Goal: Contribute content: Add original content to the website for others to see

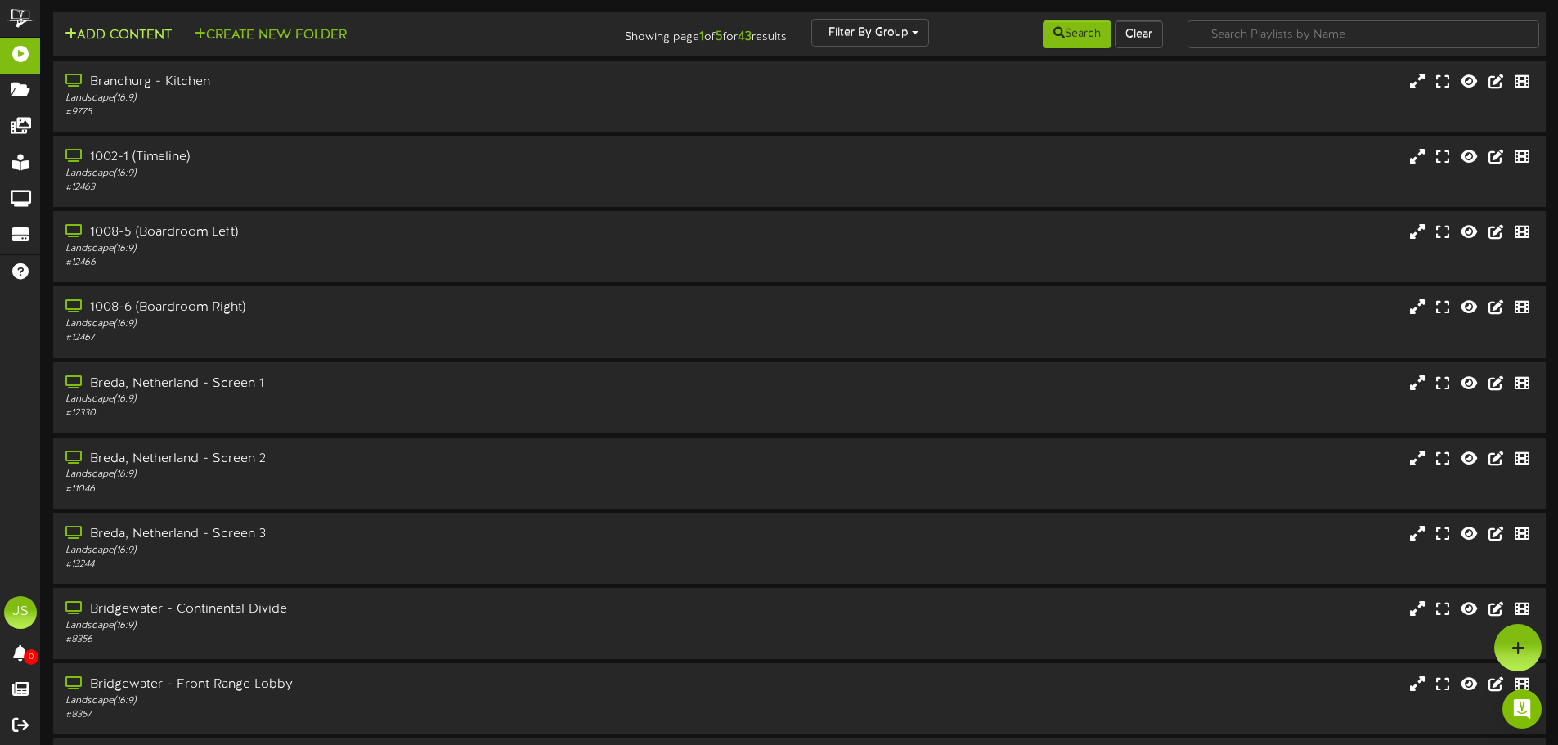
click at [126, 40] on button "Add Content" at bounding box center [118, 35] width 117 height 20
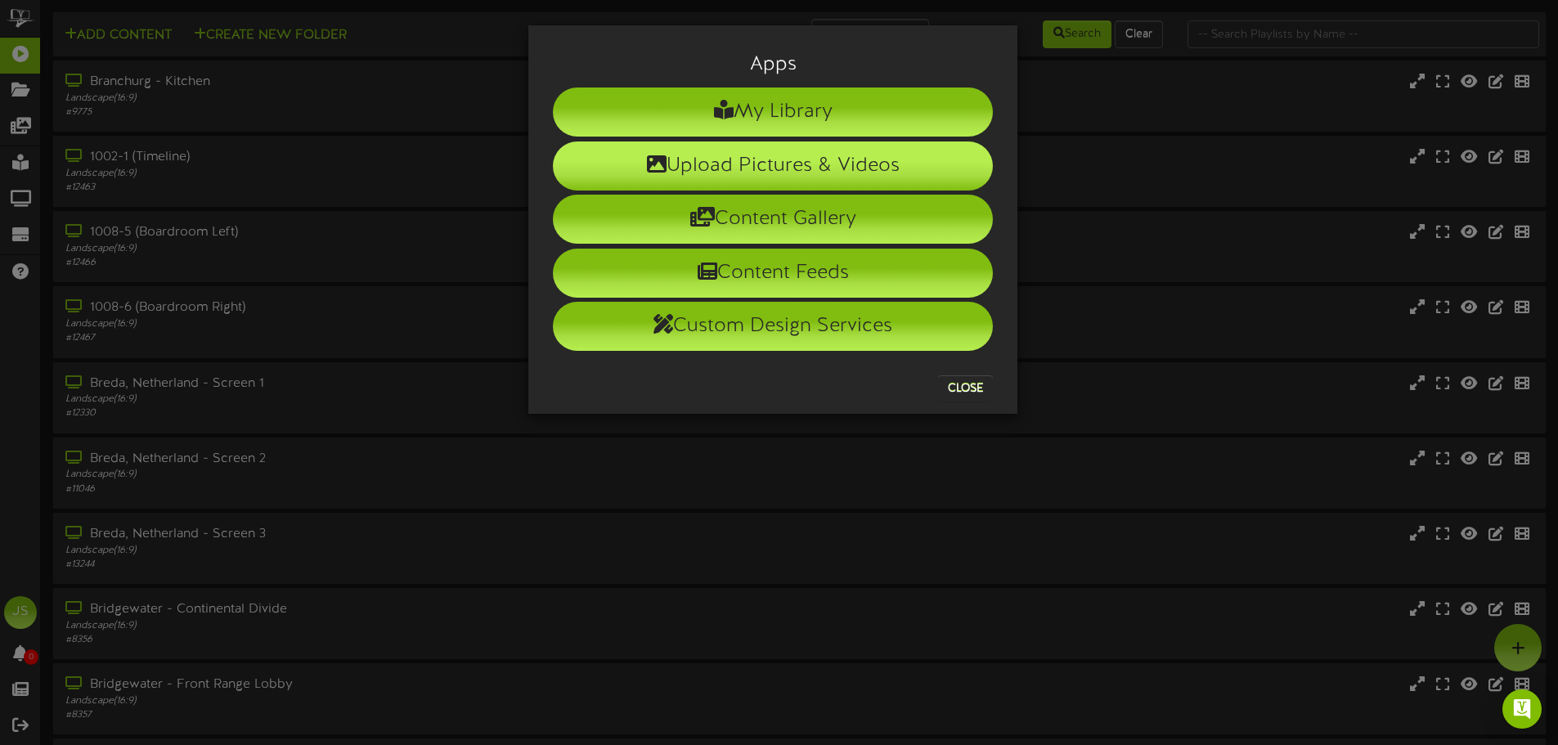
click at [749, 152] on li "Upload Pictures & Videos" at bounding box center [773, 166] width 440 height 49
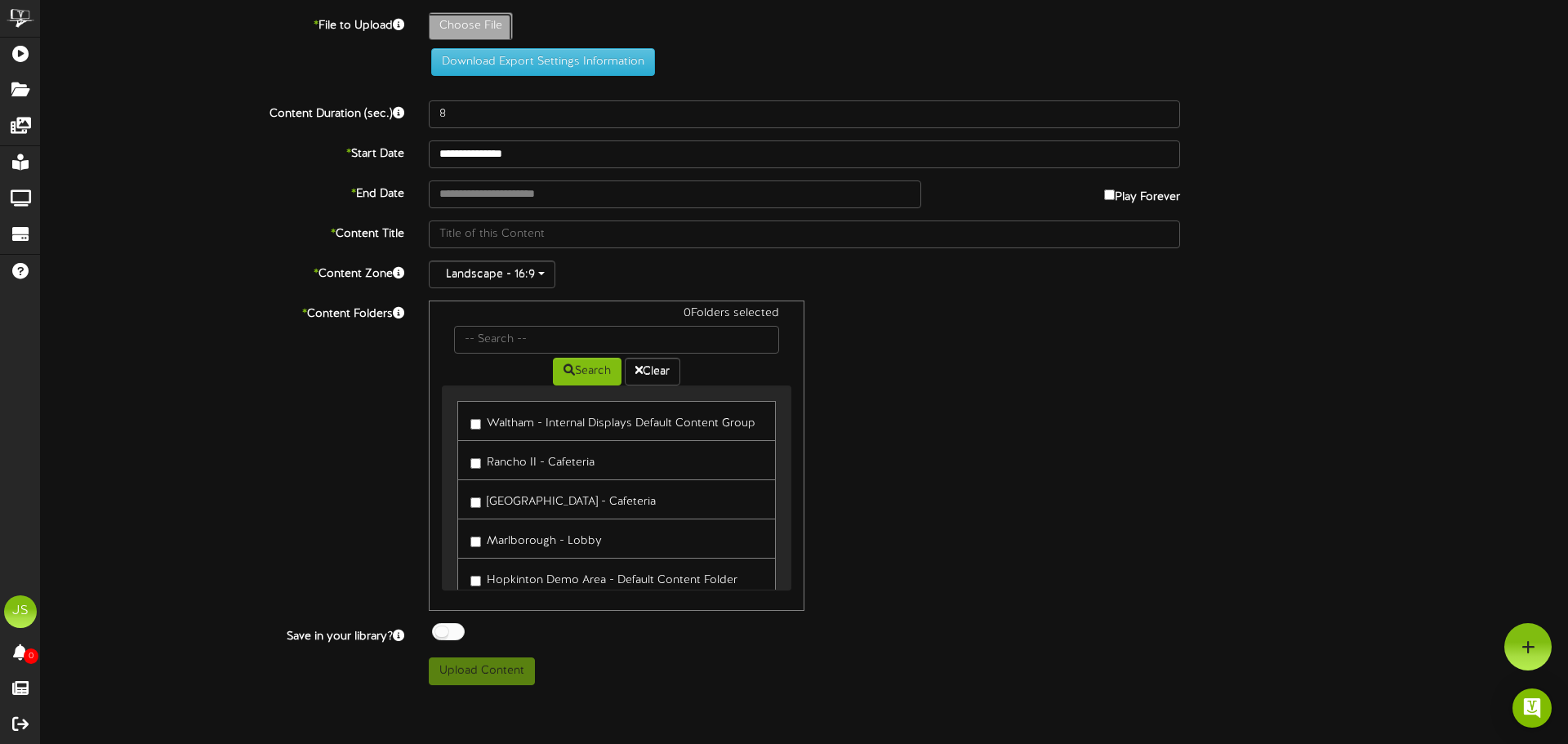
type input "**********"
type input "LunchwithLeadersTVgraphic_Ralf"
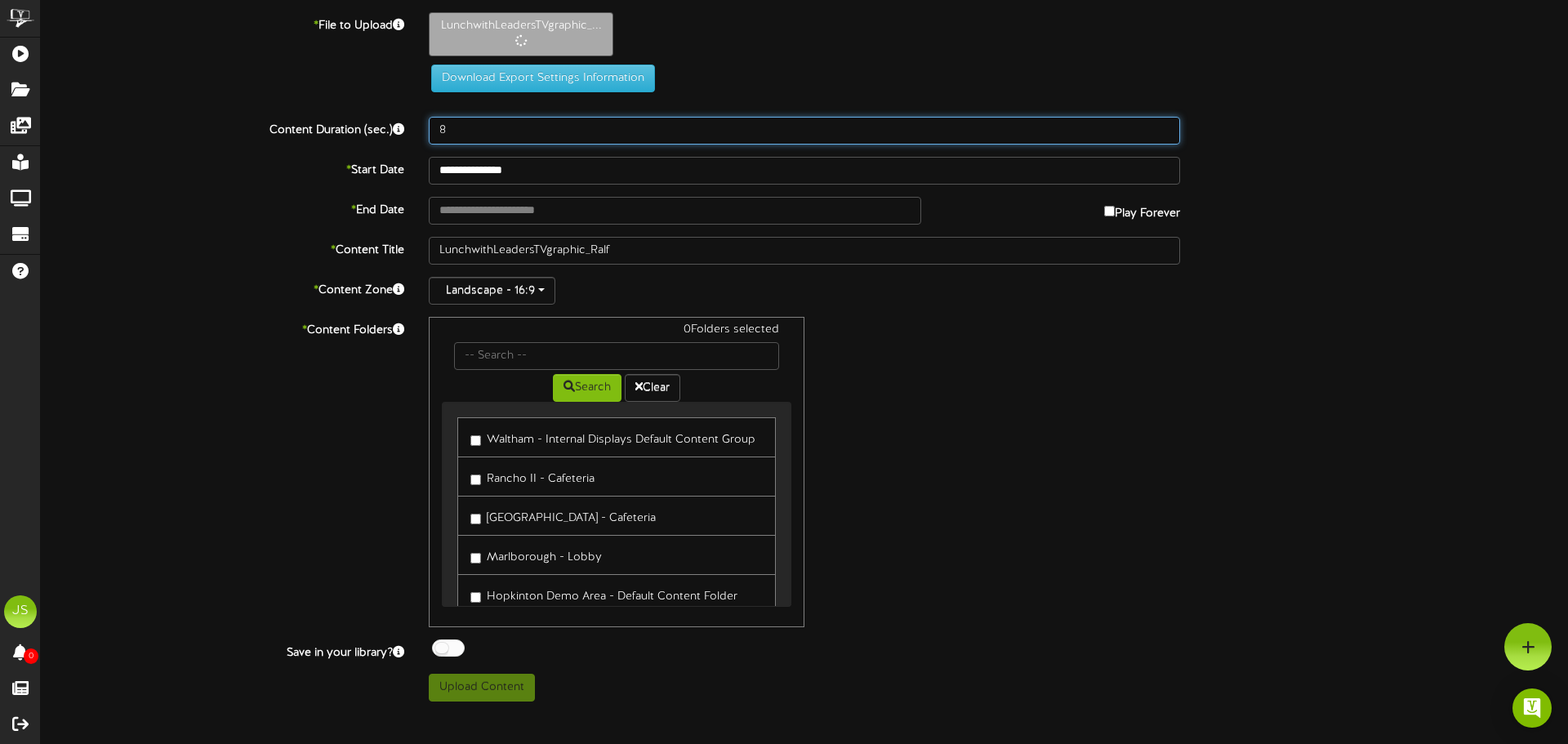
drag, startPoint x: 453, startPoint y: 128, endPoint x: 389, endPoint y: 123, distance: 64.2
click at [389, 123] on div "Content Duration (sec.) 8" at bounding box center [804, 131] width 1551 height 28
type input "15"
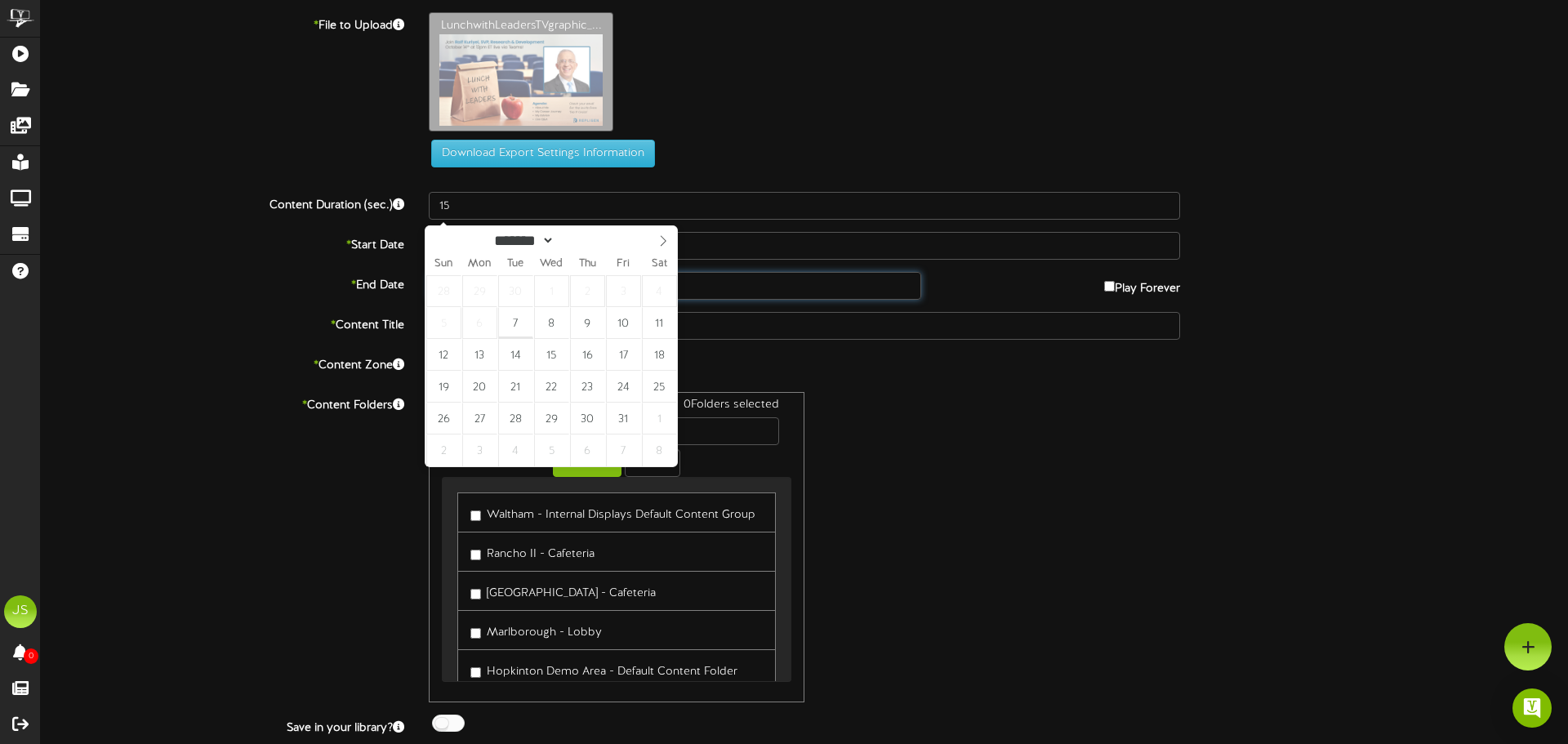
drag, startPoint x: 481, startPoint y: 209, endPoint x: 501, endPoint y: 209, distance: 20.0
click at [482, 272] on input "text" at bounding box center [674, 286] width 492 height 28
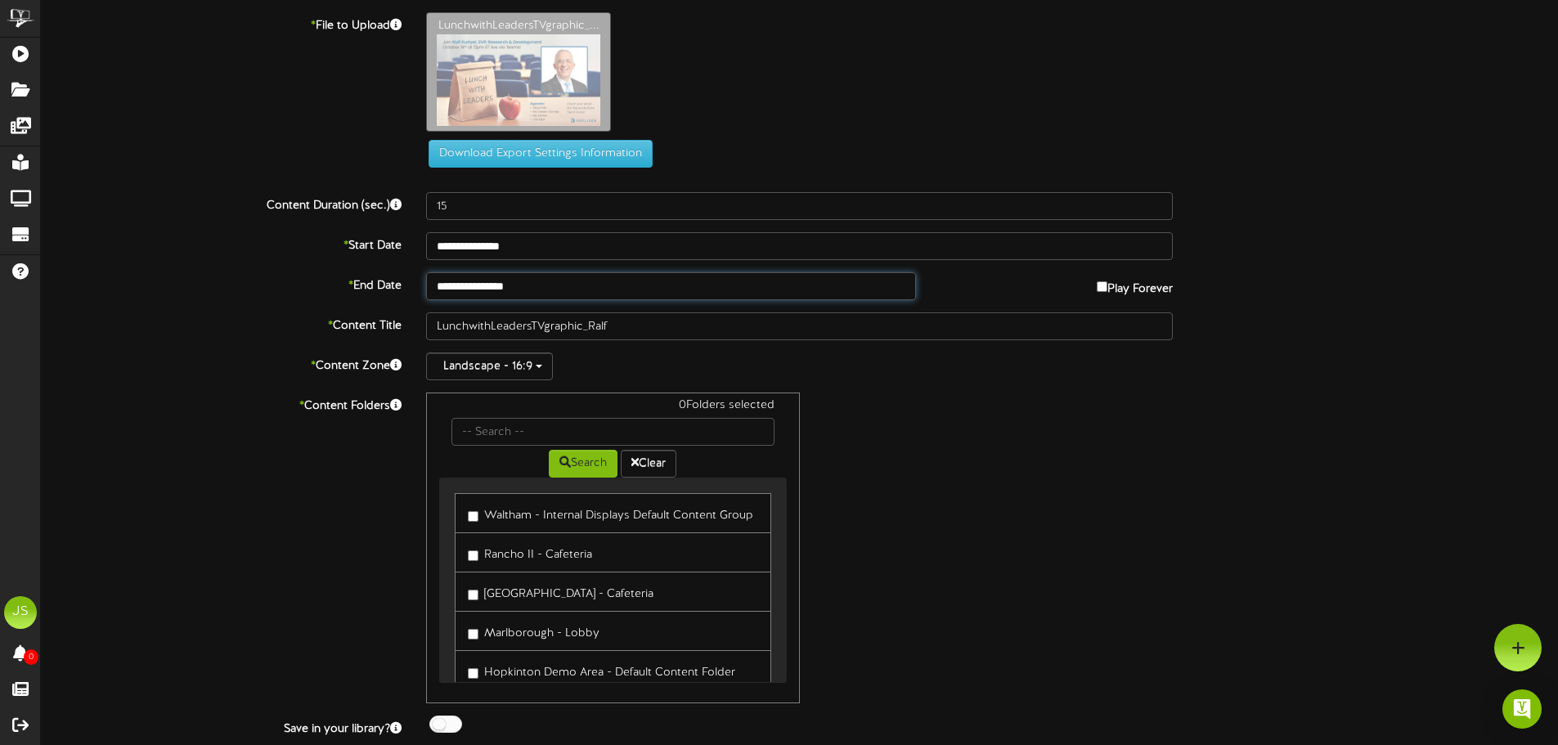
click at [515, 290] on input "**********" at bounding box center [670, 286] width 489 height 28
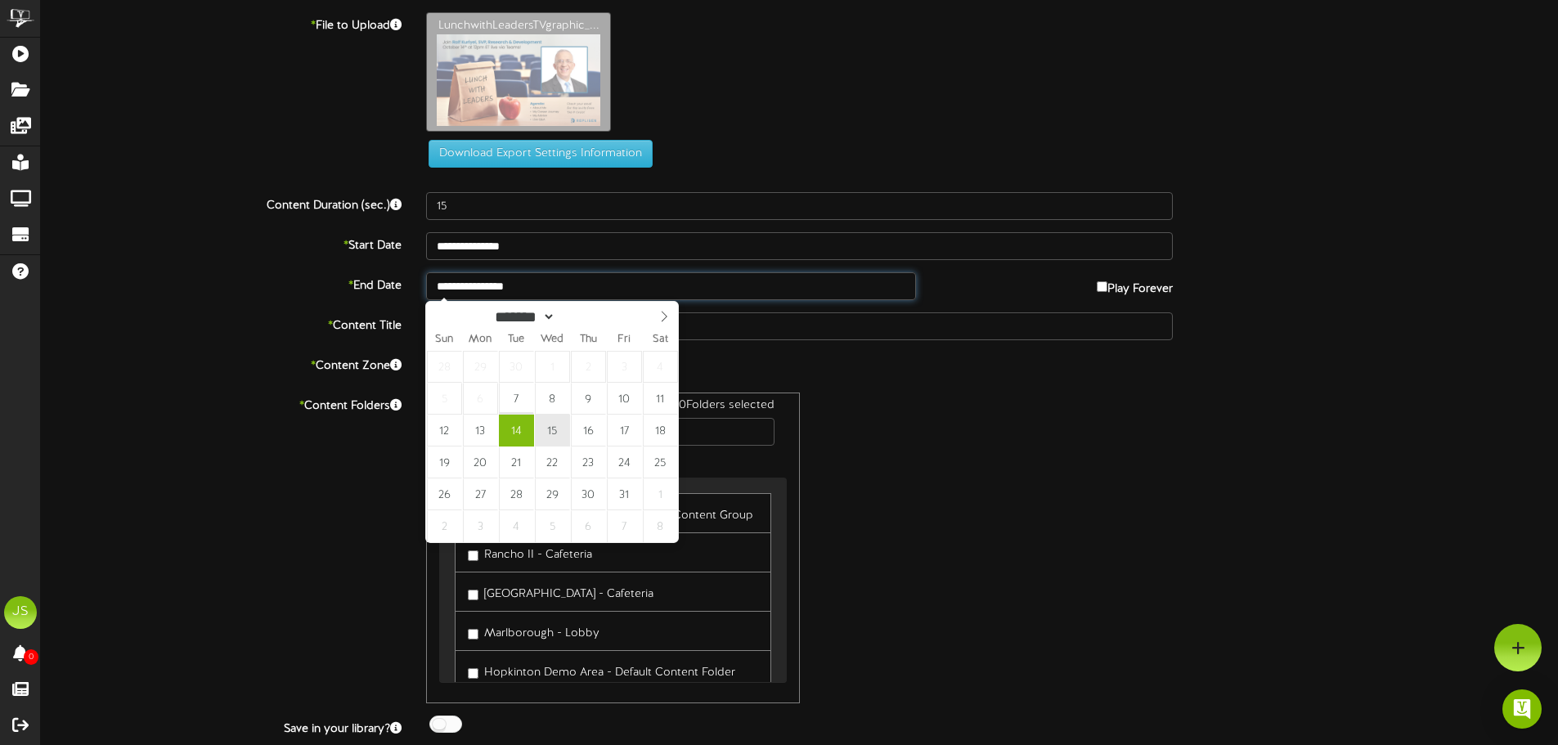
type input "**********"
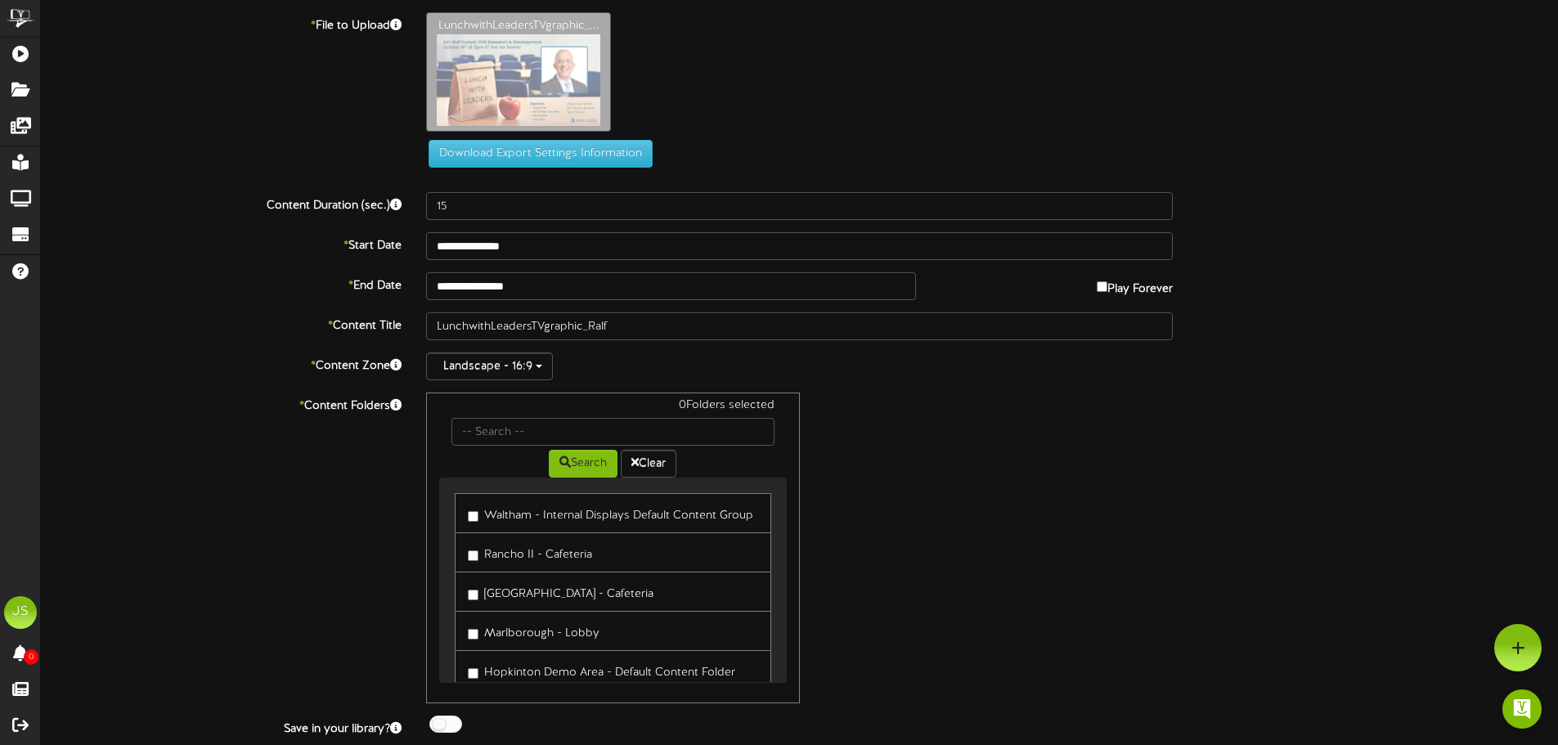
click at [275, 344] on div "**********" at bounding box center [800, 395] width 1518 height 766
click at [605, 523] on label "Waltham - Internal Displays Default Content Group" at bounding box center [611, 513] width 286 height 22
click at [578, 559] on label "Rancho II - Cafeteria" at bounding box center [530, 553] width 124 height 22
click at [587, 597] on label "[GEOGRAPHIC_DATA] - Cafeteria" at bounding box center [561, 592] width 186 height 22
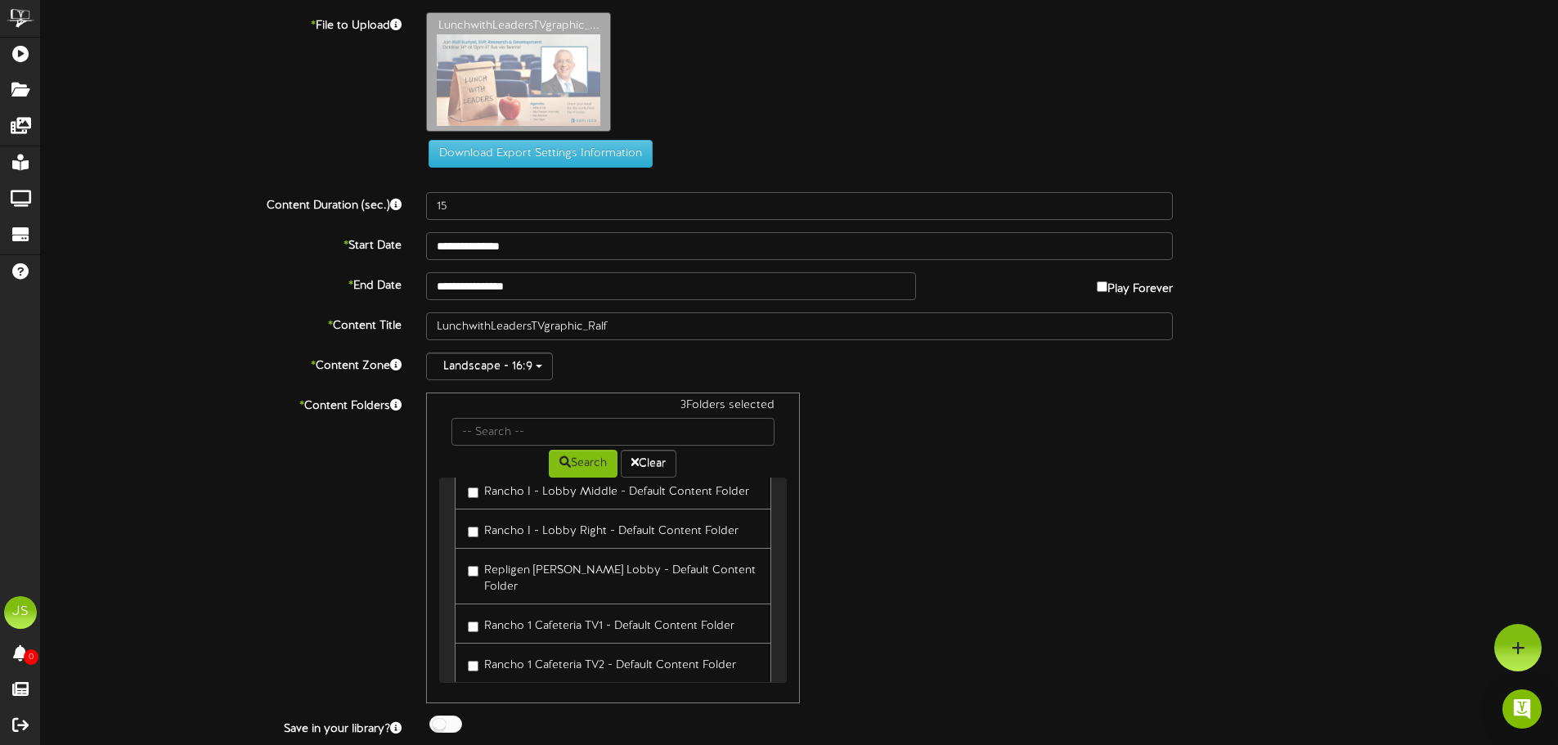
scroll to position [327, 0]
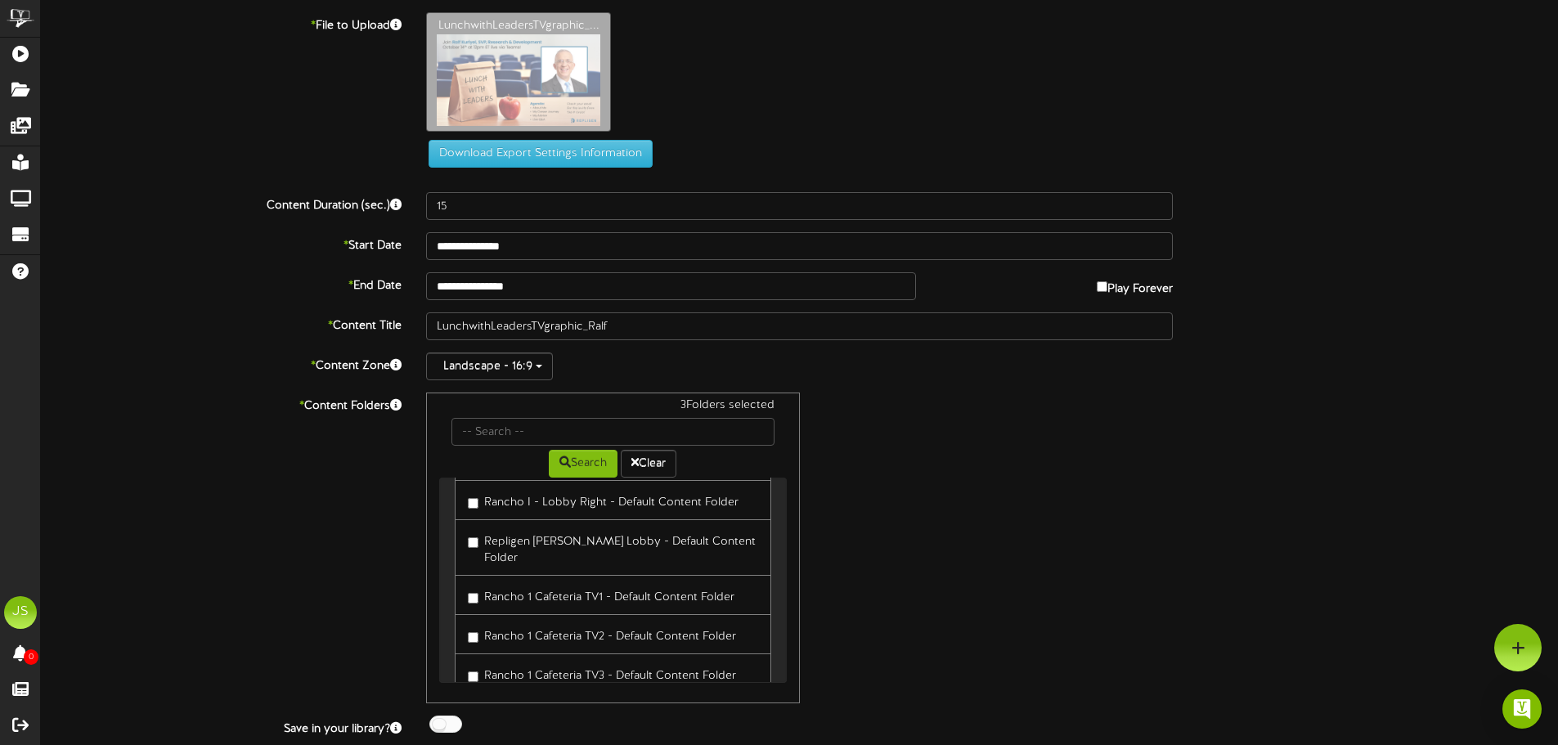
click at [608, 591] on link "Rancho 1 Cafeteria TV1 - Default Content Folder" at bounding box center [613, 595] width 316 height 40
click at [583, 584] on label "Rancho 1 Cafeteria TV1 - Default Content Folder" at bounding box center [601, 595] width 267 height 22
click at [572, 623] on label "Rancho 1 Cafeteria TV2 - Default Content Folder" at bounding box center [602, 634] width 268 height 22
click at [564, 663] on label "Rancho 1 Cafeteria TV3 - Default Content Folder" at bounding box center [602, 674] width 268 height 22
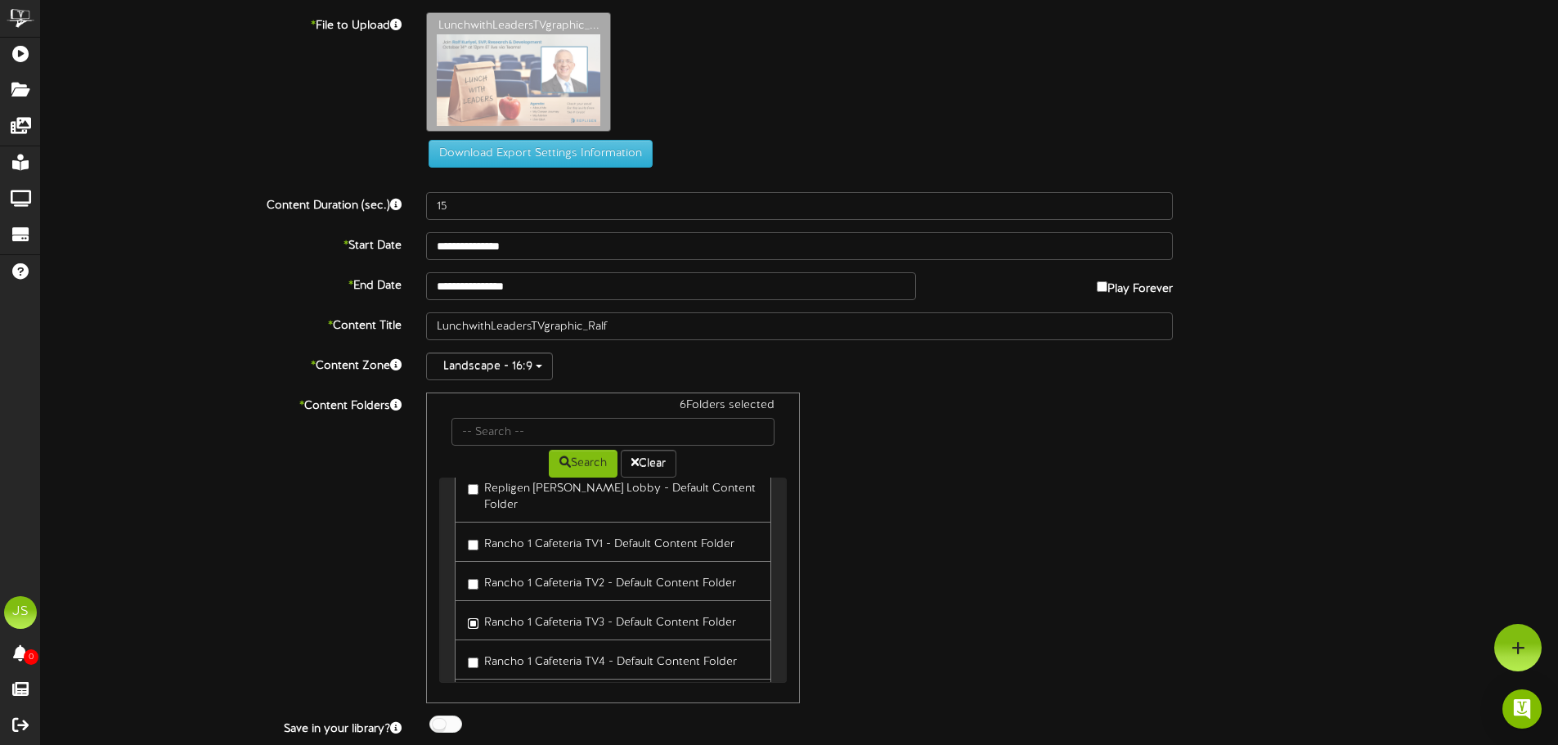
scroll to position [409, 0]
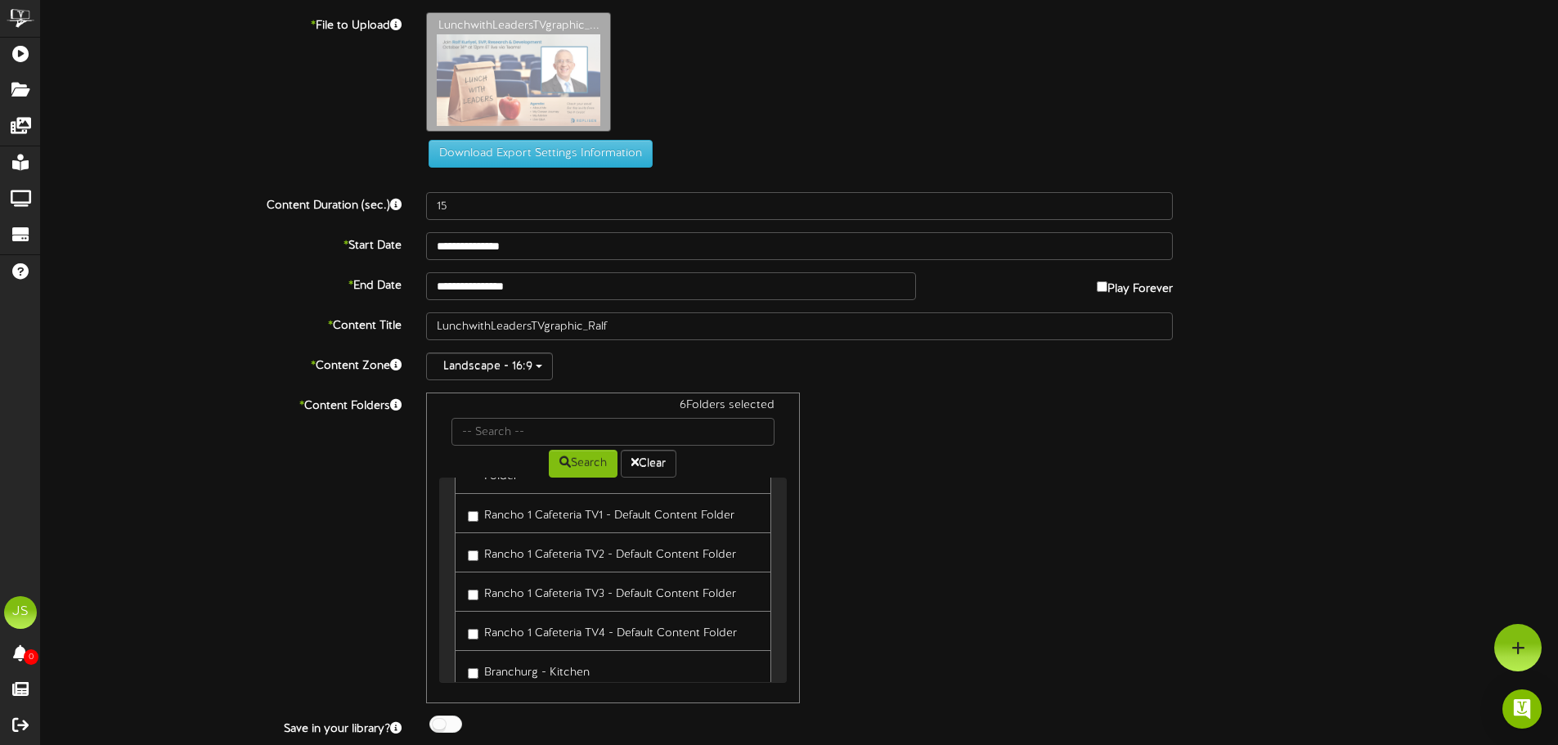
click at [586, 622] on label "Rancho 1 Cafeteria TV4 - Default Content Folder" at bounding box center [602, 631] width 269 height 22
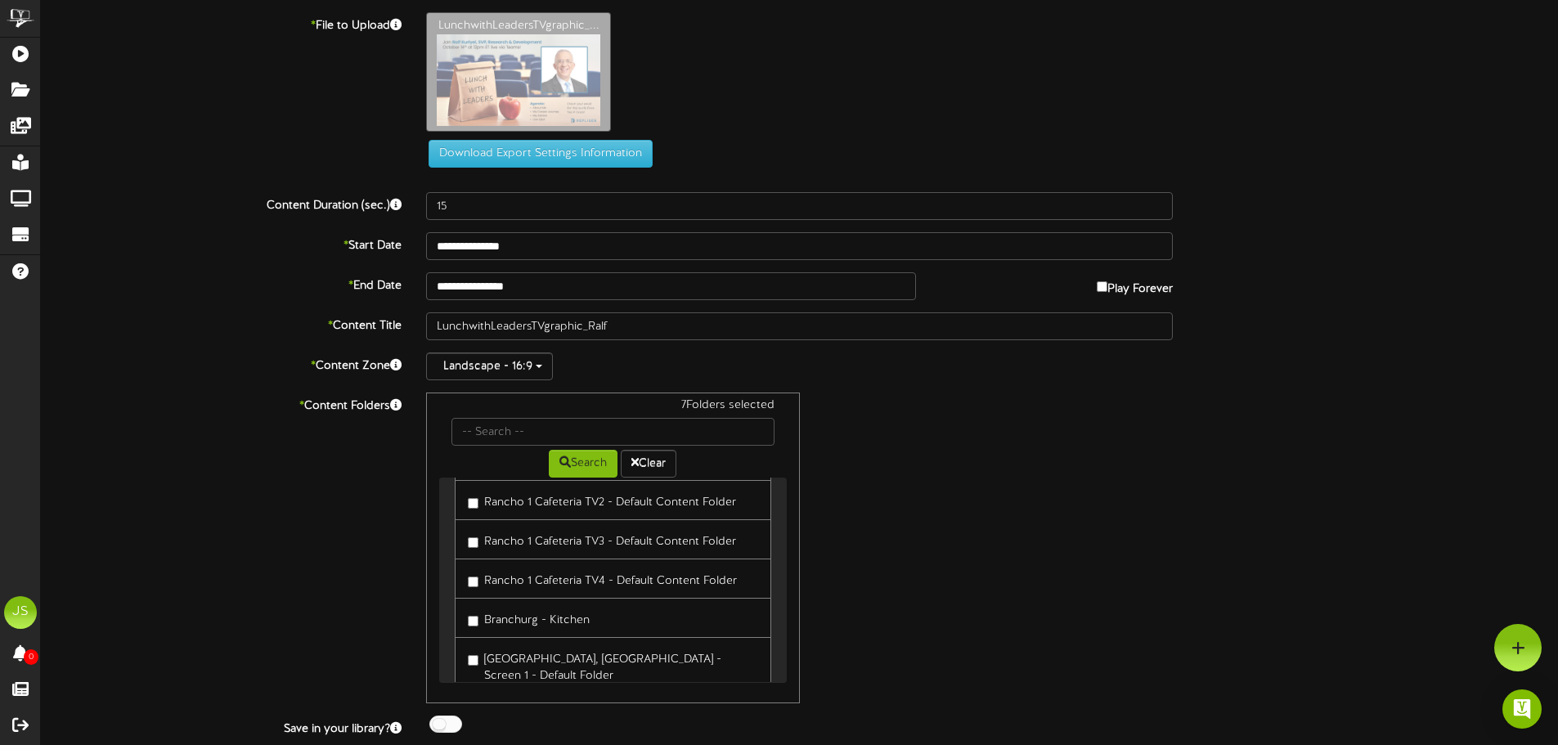
scroll to position [491, 0]
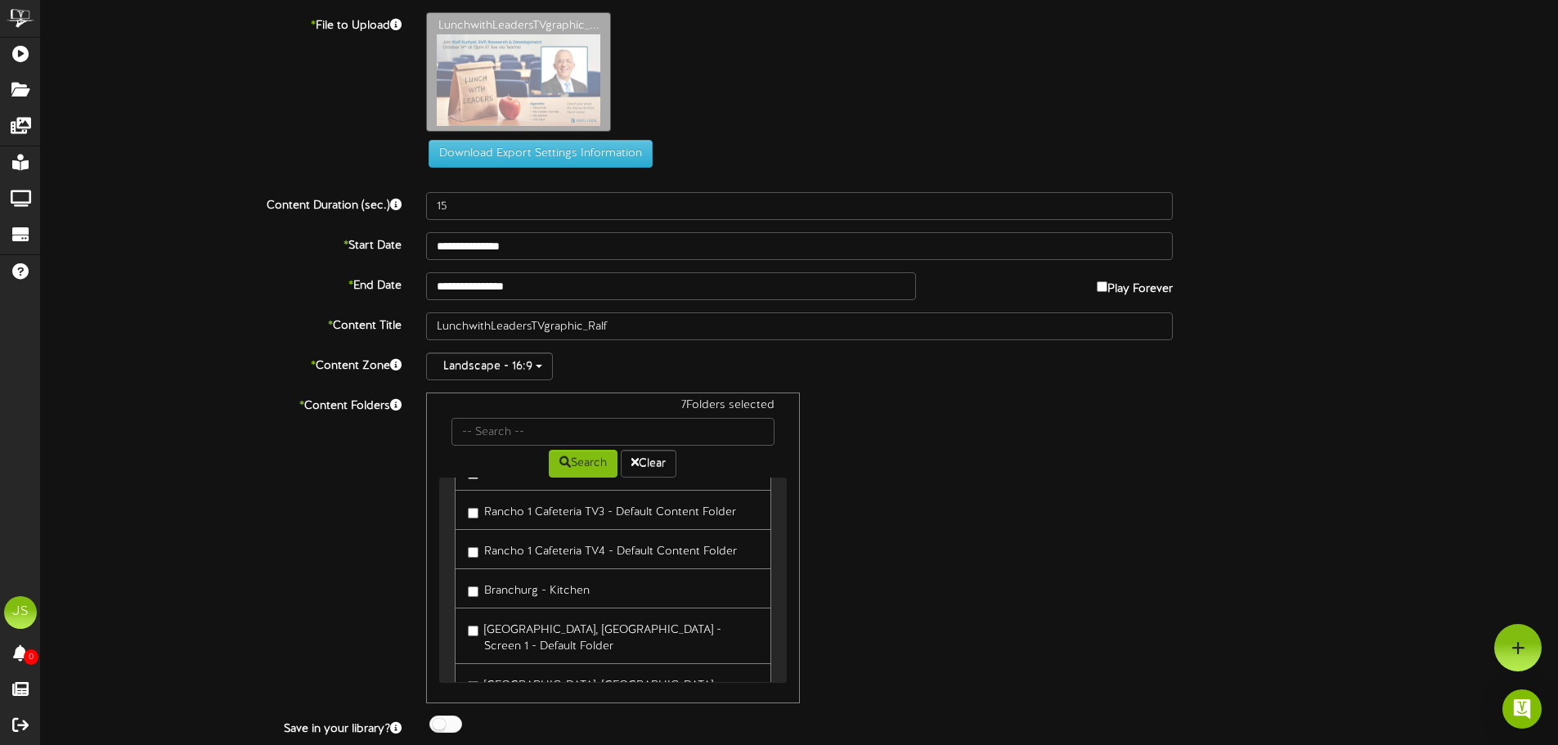
click at [542, 672] on label "[GEOGRAPHIC_DATA], [GEOGRAPHIC_DATA] - Screen 2 - Default Folder" at bounding box center [613, 691] width 290 height 38
click at [549, 672] on label "[GEOGRAPHIC_DATA], [GEOGRAPHIC_DATA] - Screen 2 - Default Folder" at bounding box center [613, 691] width 290 height 38
click at [520, 578] on label "Branchurg - Kitchen" at bounding box center [529, 589] width 122 height 22
click at [560, 617] on label "[GEOGRAPHIC_DATA], [GEOGRAPHIC_DATA] - Screen 1 - Default Folder" at bounding box center [613, 636] width 290 height 38
click at [547, 672] on label "[GEOGRAPHIC_DATA], [GEOGRAPHIC_DATA] - Screen 2 - Default Folder" at bounding box center [613, 691] width 290 height 38
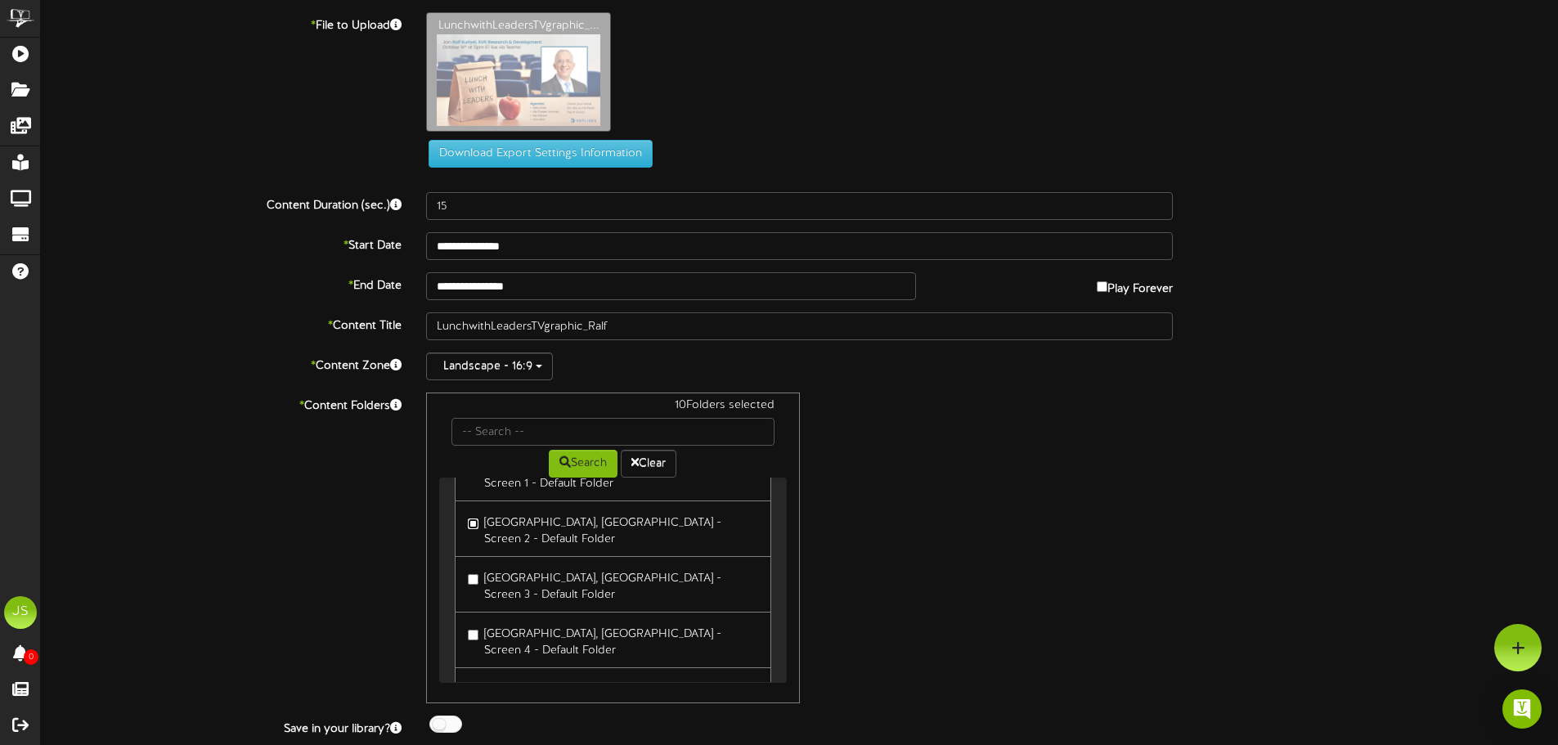
scroll to position [654, 0]
click at [532, 564] on label "[GEOGRAPHIC_DATA], [GEOGRAPHIC_DATA] - Screen 3 - Default Folder" at bounding box center [613, 583] width 290 height 38
click at [535, 620] on label "[GEOGRAPHIC_DATA], [GEOGRAPHIC_DATA] - Screen 4 - Default Folder" at bounding box center [613, 639] width 290 height 38
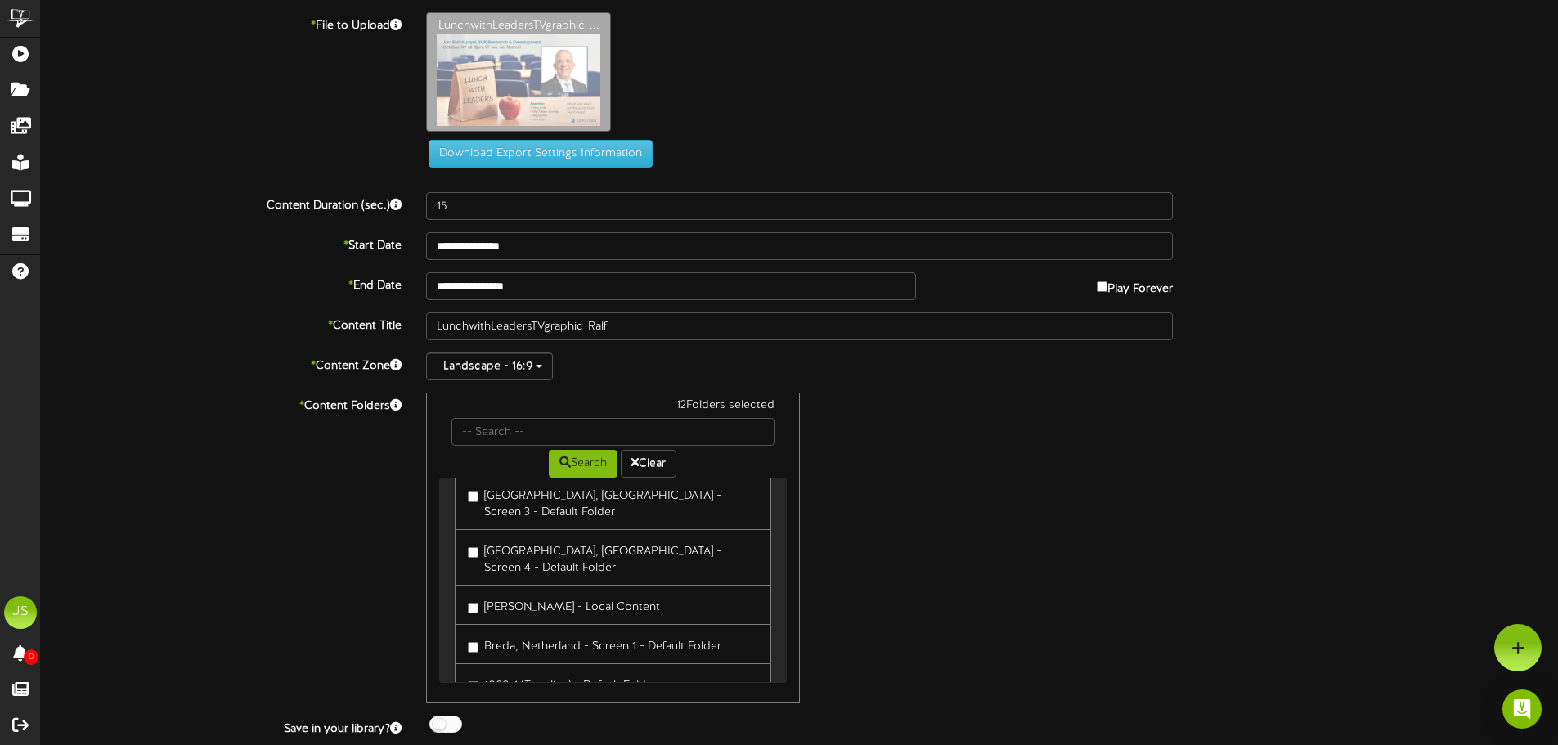
click at [547, 594] on label "[PERSON_NAME] - Local Content" at bounding box center [564, 605] width 192 height 22
click at [550, 633] on label "Breda, Netherland - Screen 1 - Default Folder" at bounding box center [595, 644] width 254 height 22
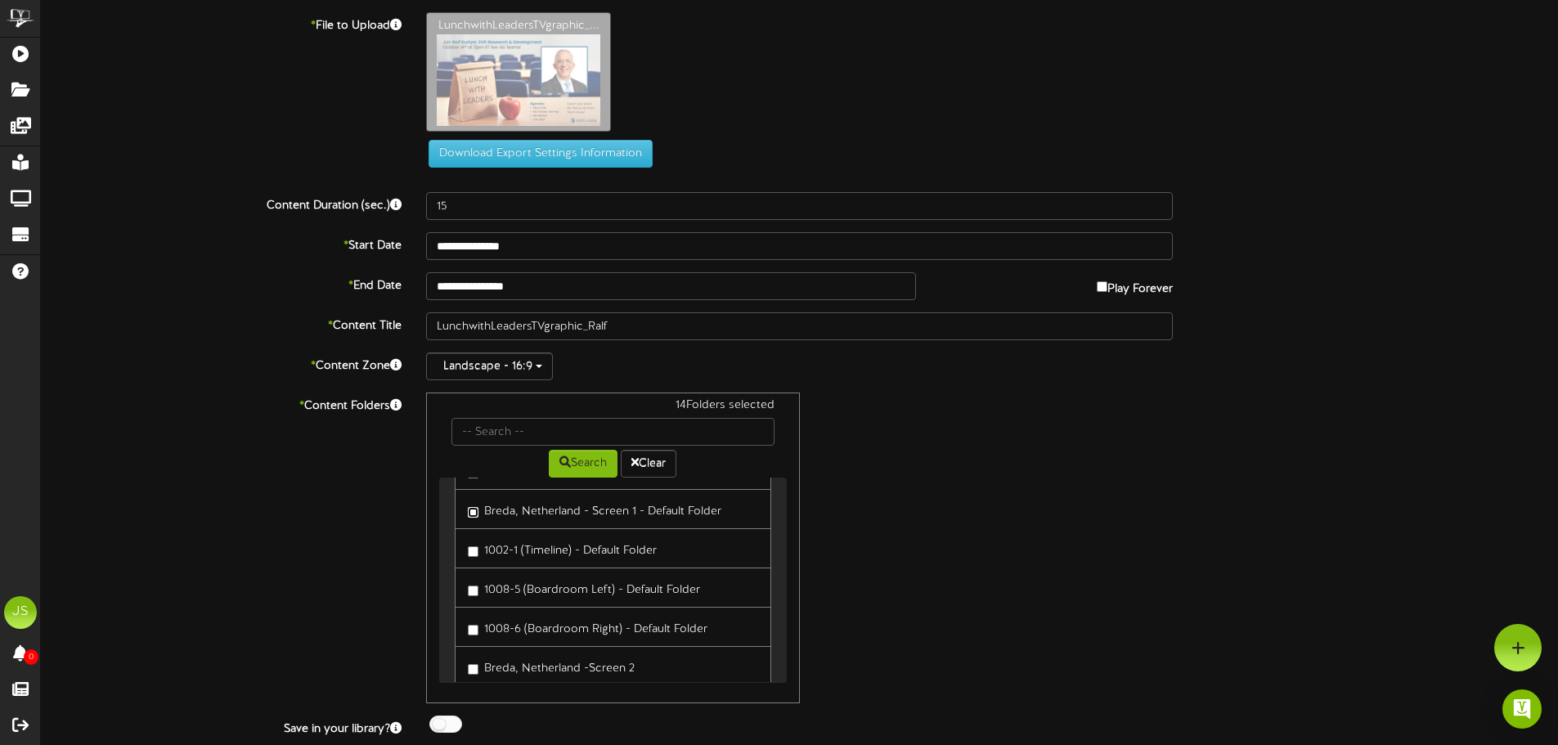
scroll to position [900, 0]
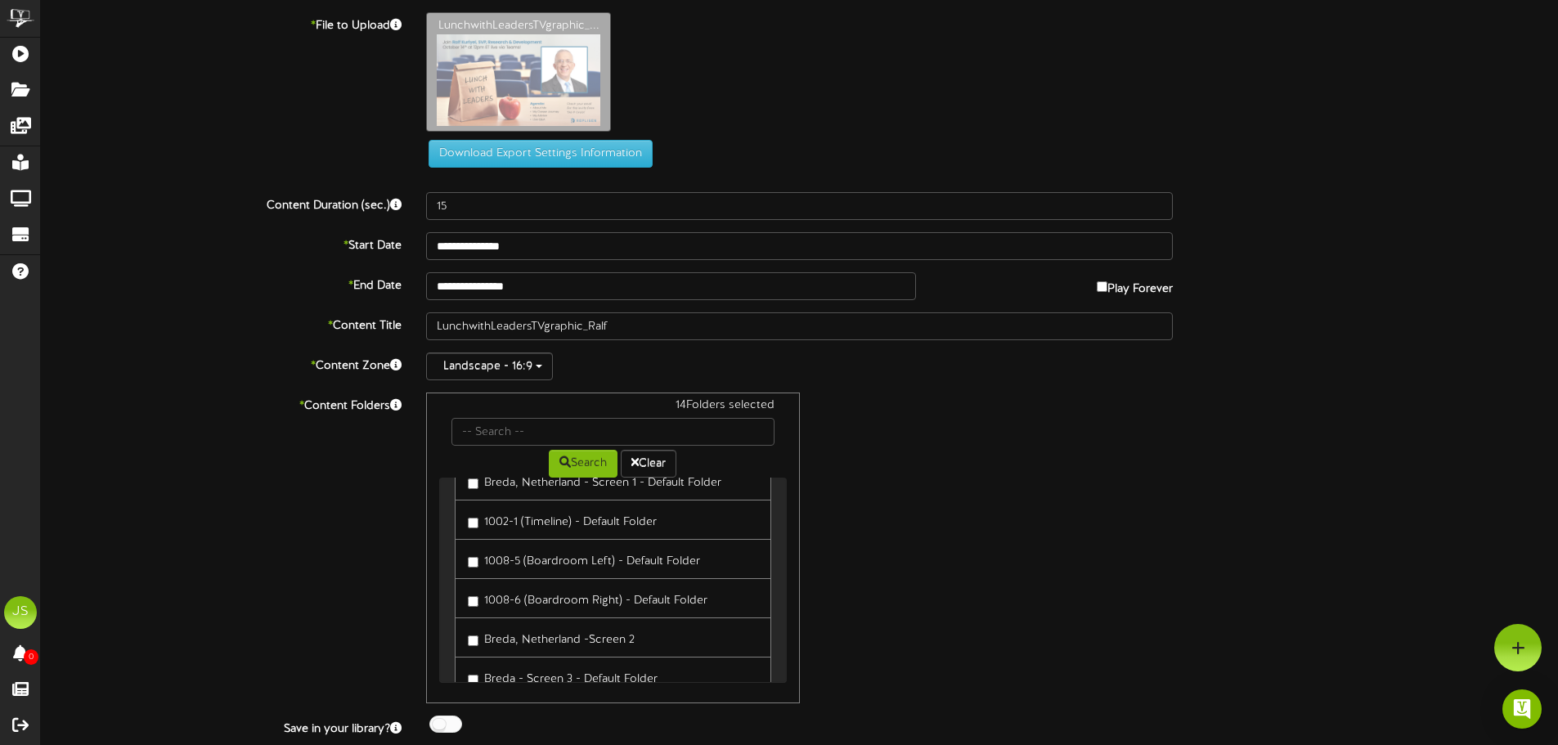
click at [555, 627] on label "Breda, Netherland -Screen 2" at bounding box center [551, 638] width 167 height 22
click at [581, 666] on label "Breda - Screen 3 - Default Folder" at bounding box center [563, 677] width 190 height 22
click at [551, 623] on label "[GEOGRAPHIC_DATA], [GEOGRAPHIC_DATA] (1) - Default Folder" at bounding box center [613, 642] width 290 height 38
click at [555, 679] on label "[GEOGRAPHIC_DATA], [GEOGRAPHIC_DATA] (2) - Default Folder" at bounding box center [613, 698] width 290 height 38
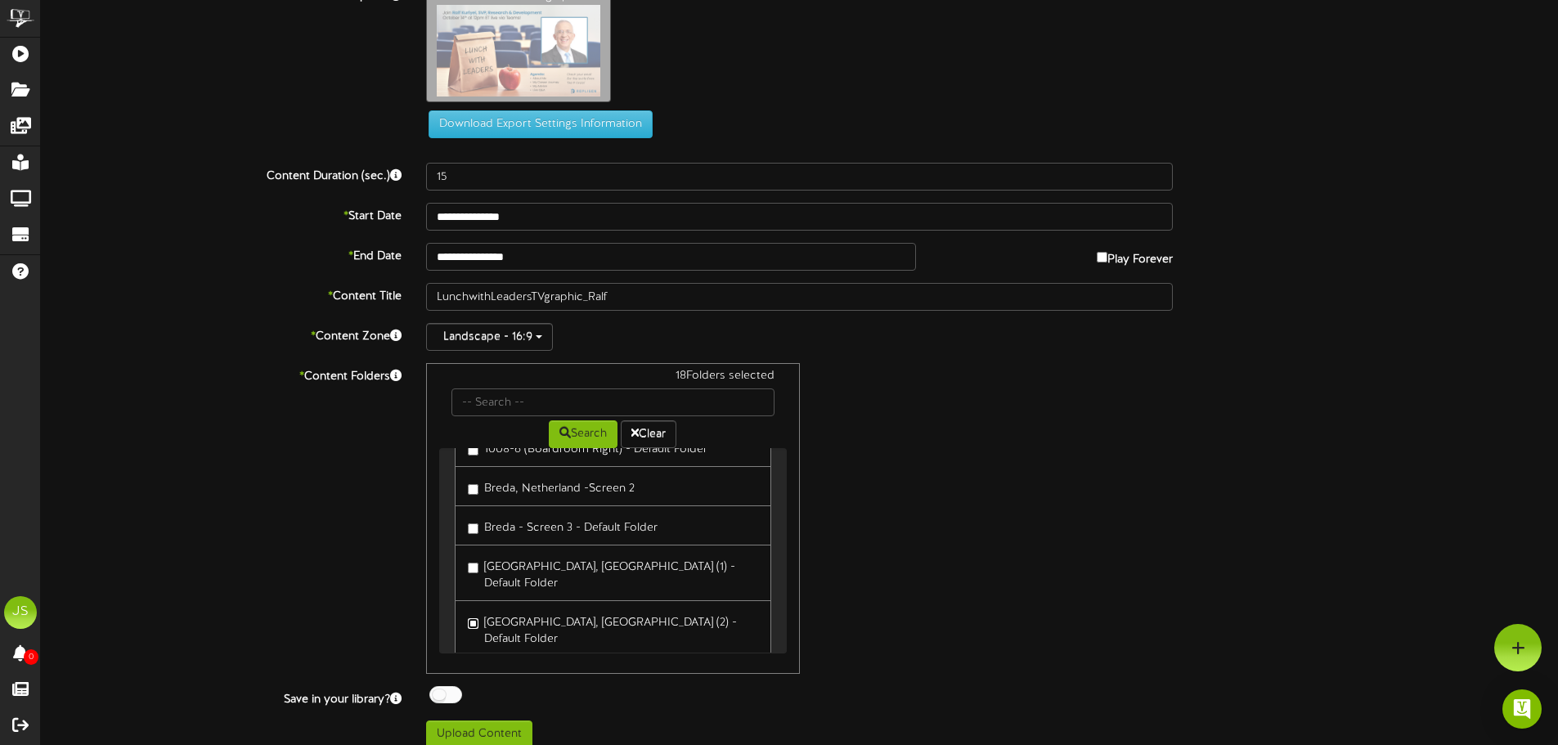
scroll to position [45, 0]
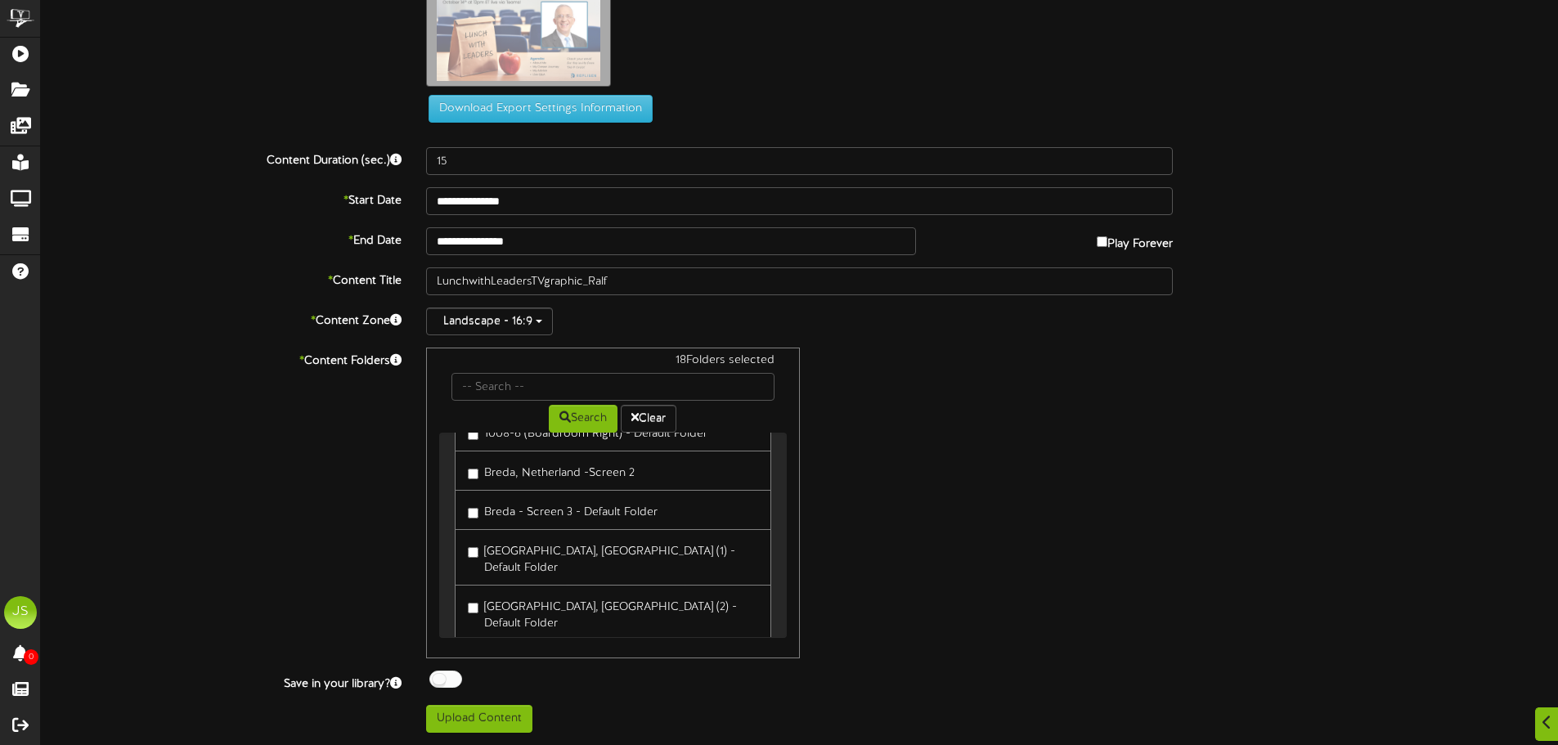
click at [440, 679] on div at bounding box center [445, 679] width 33 height 17
click at [483, 717] on button "Upload Content" at bounding box center [479, 719] width 106 height 28
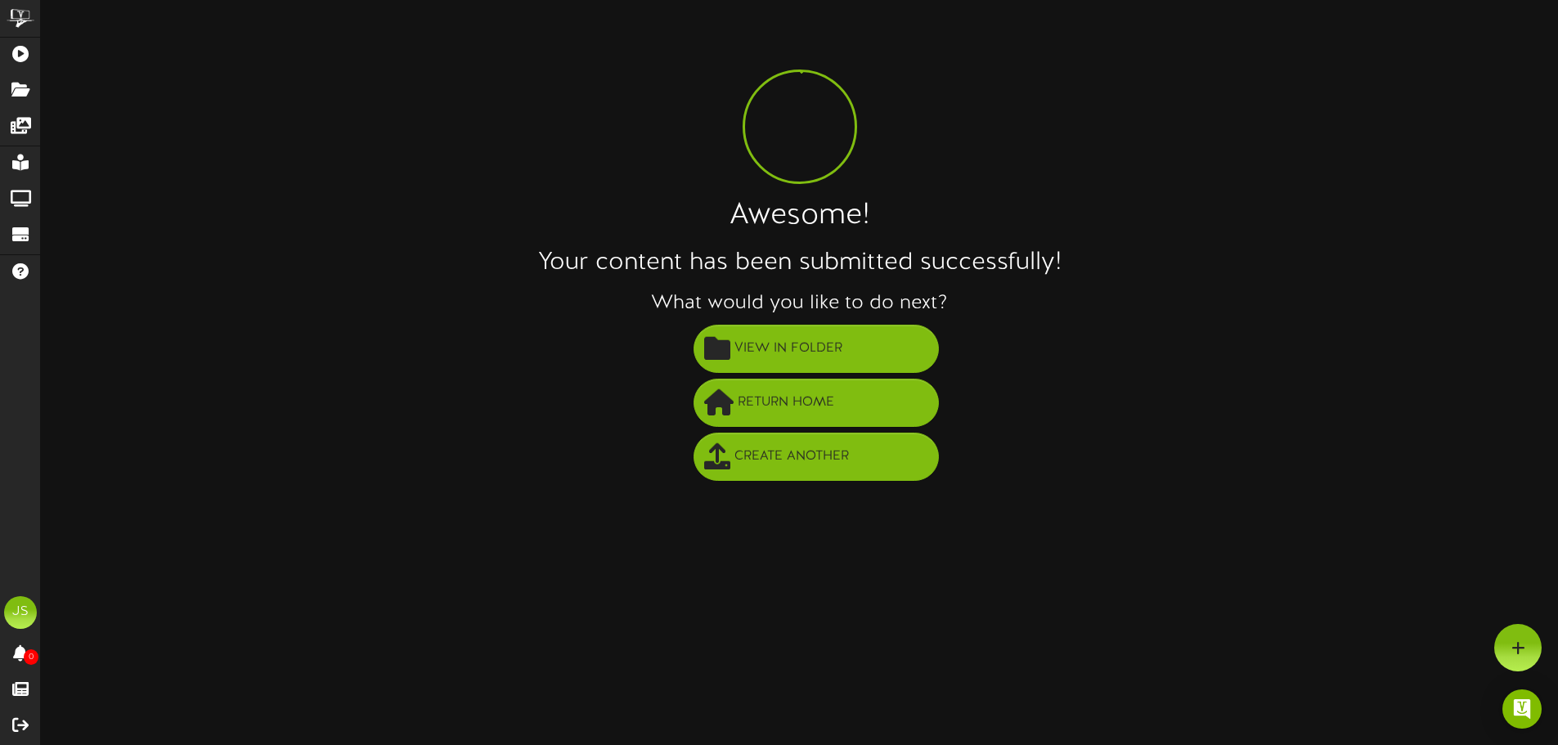
scroll to position [0, 0]
click at [794, 353] on span "View in Folder" at bounding box center [794, 348] width 116 height 27
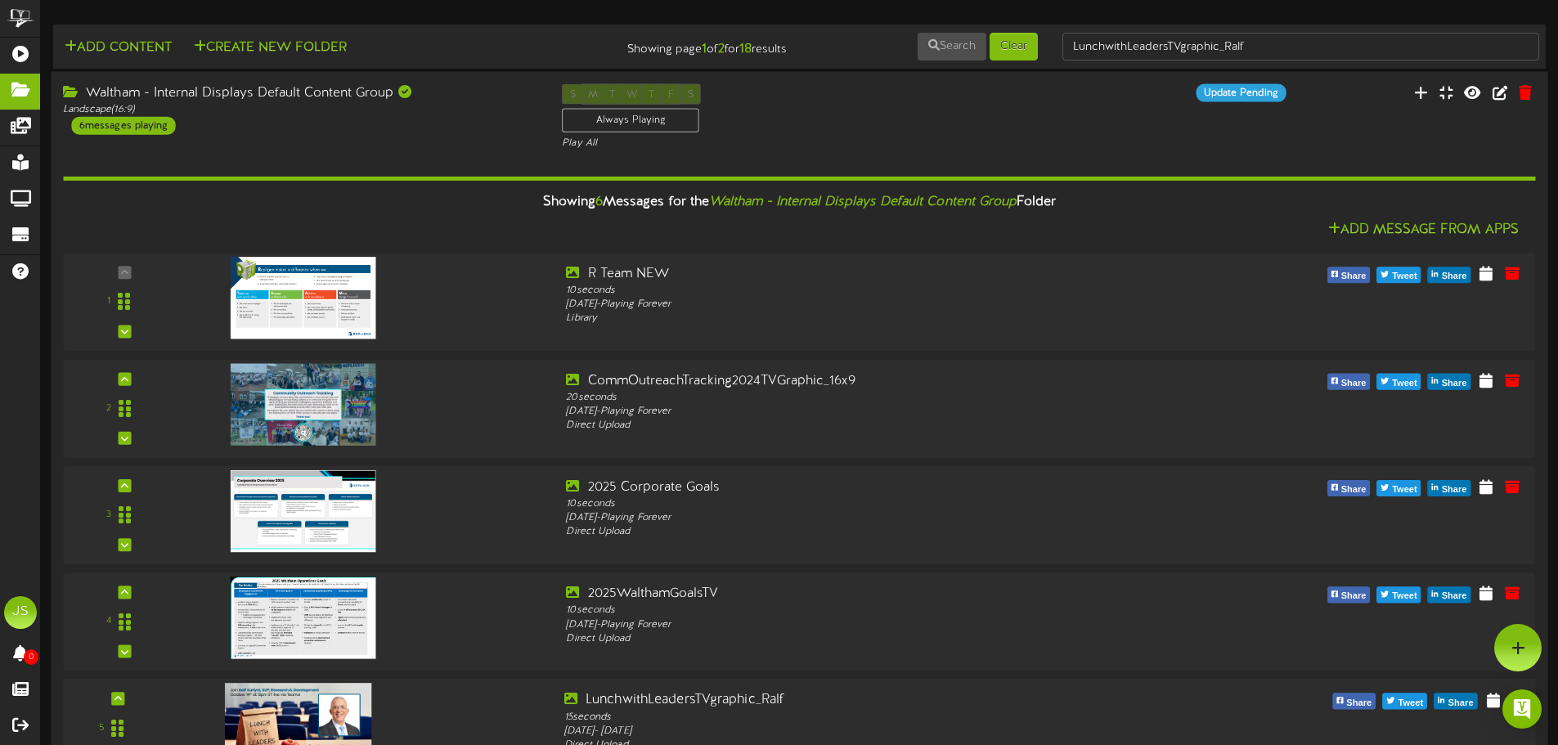
click at [277, 686] on img at bounding box center [298, 724] width 147 height 83
